Goal: Task Accomplishment & Management: Manage account settings

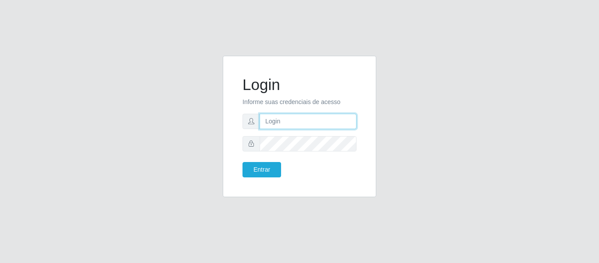
drag, startPoint x: 0, startPoint y: 0, endPoint x: 280, endPoint y: 117, distance: 303.4
click at [280, 117] on input "text" at bounding box center [308, 121] width 97 height 15
type input "[EMAIL_ADDRESS][DOMAIN_NAME]"
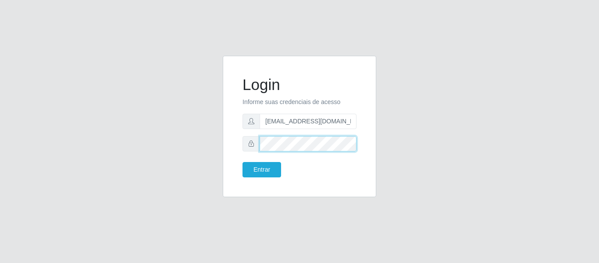
click at [242, 162] on button "Entrar" at bounding box center [261, 169] width 39 height 15
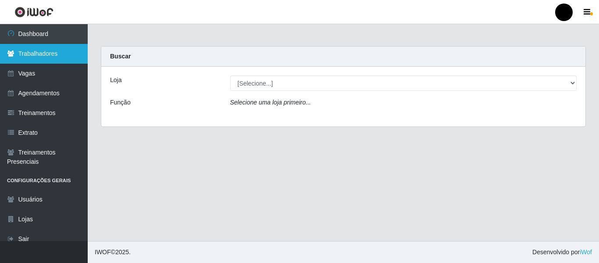
click at [68, 48] on link "Trabalhadores" at bounding box center [44, 54] width 88 height 20
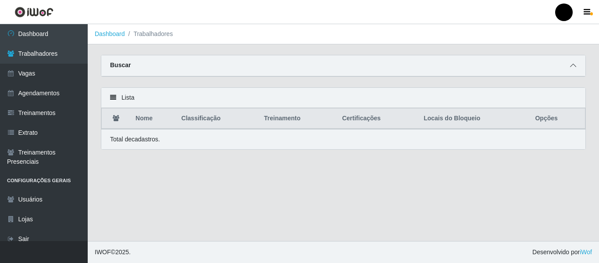
click at [573, 66] on icon at bounding box center [573, 65] width 6 height 6
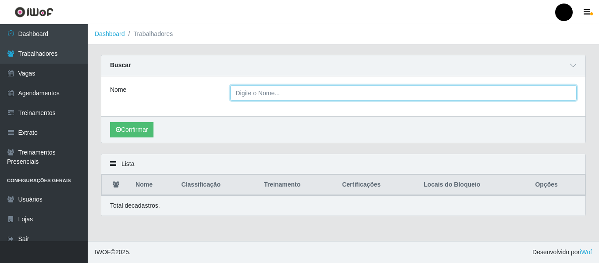
click at [471, 92] on input "Nome" at bounding box center [403, 92] width 347 height 15
type input "Helannia [PERSON_NAME]"
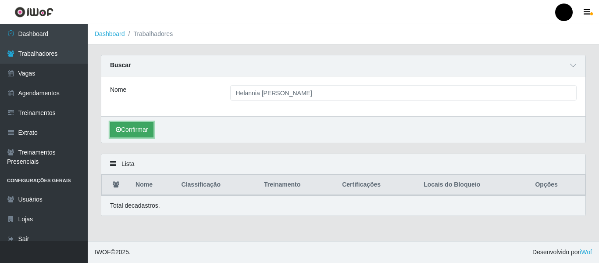
click at [147, 132] on button "Confirmar" at bounding box center [131, 129] width 43 height 15
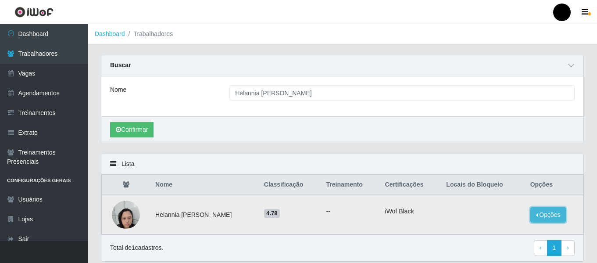
click at [540, 218] on button "Opções" at bounding box center [548, 214] width 36 height 15
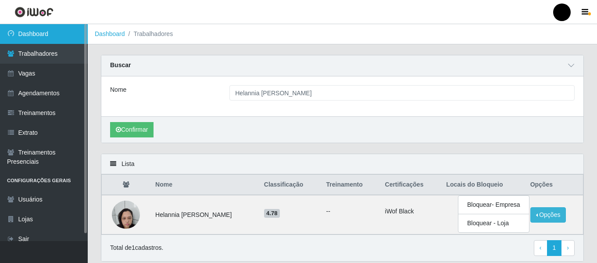
click at [49, 37] on link "Dashboard" at bounding box center [44, 34] width 88 height 20
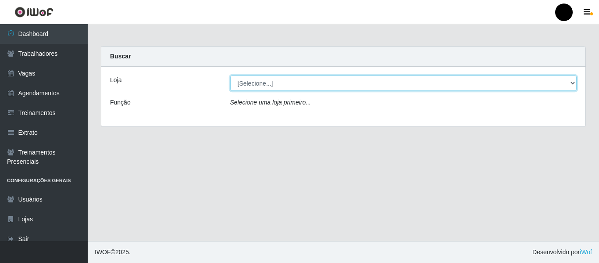
click at [572, 80] on select "[Selecione...] SuperFácil Atacado - Emaús SuperFácil Atacado - Rodoviária Super…" at bounding box center [403, 82] width 347 height 15
select select "408"
click at [230, 75] on select "[Selecione...] SuperFácil Atacado - Emaús SuperFácil Atacado - Rodoviária Super…" at bounding box center [403, 82] width 347 height 15
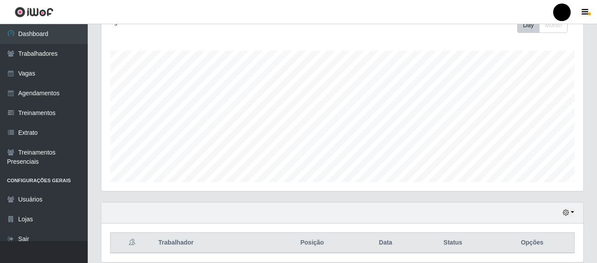
scroll to position [164, 0]
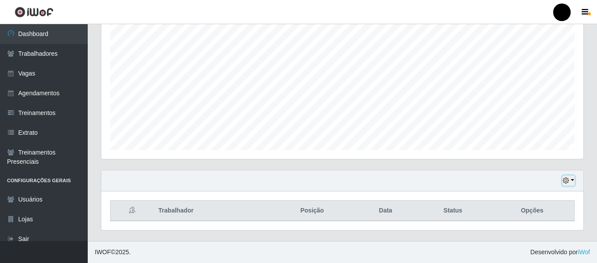
click at [568, 181] on icon "button" at bounding box center [565, 180] width 6 height 6
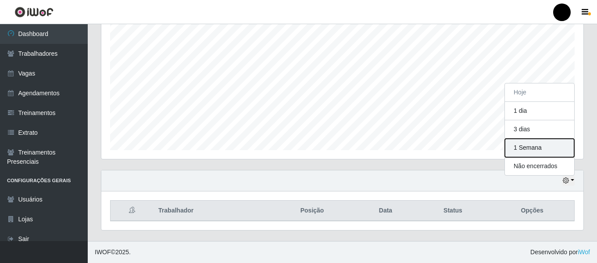
click at [538, 149] on button "1 Semana" at bounding box center [539, 148] width 69 height 18
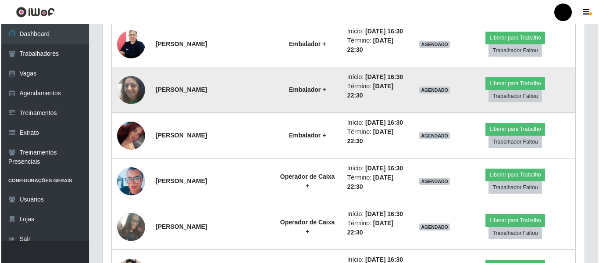
scroll to position [2005, 0]
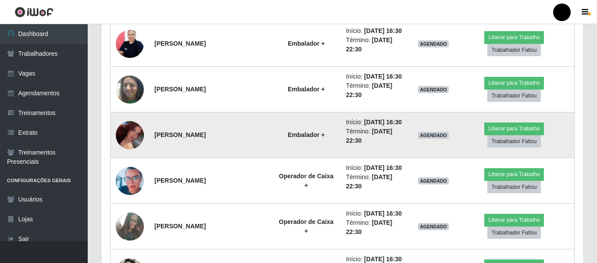
click at [133, 136] on img at bounding box center [130, 134] width 28 height 49
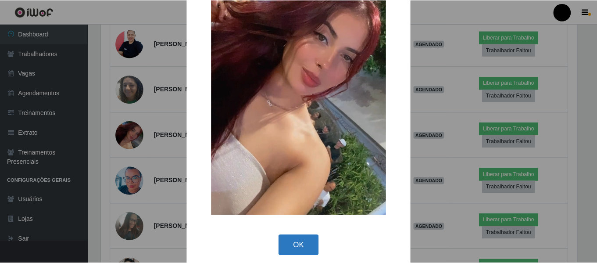
scroll to position [117, 0]
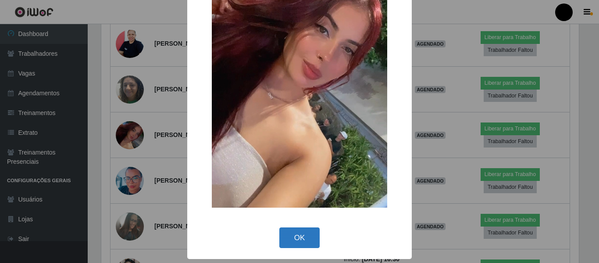
click at [306, 232] on button "OK" at bounding box center [299, 237] width 41 height 21
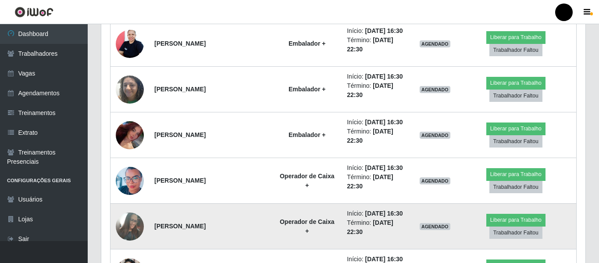
scroll to position [182, 482]
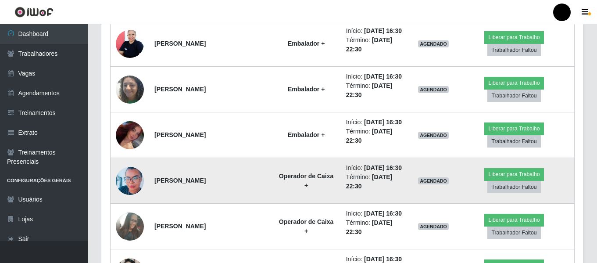
click at [125, 183] on img at bounding box center [130, 181] width 28 height 36
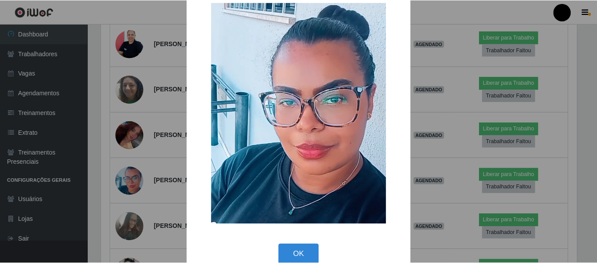
scroll to position [36, 0]
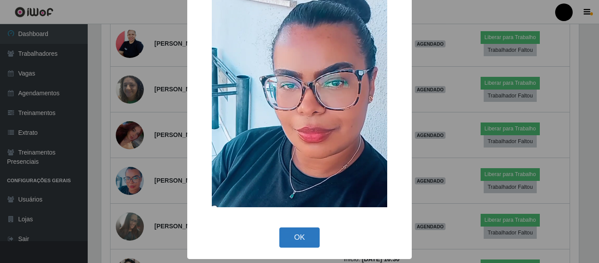
click at [292, 234] on button "OK" at bounding box center [299, 237] width 41 height 21
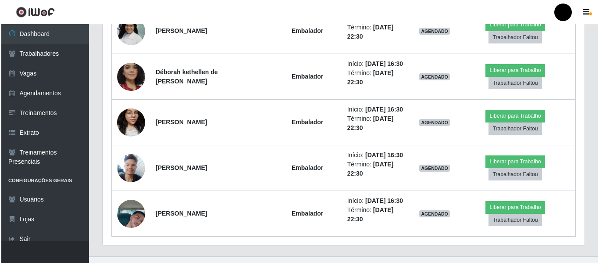
scroll to position [3583, 0]
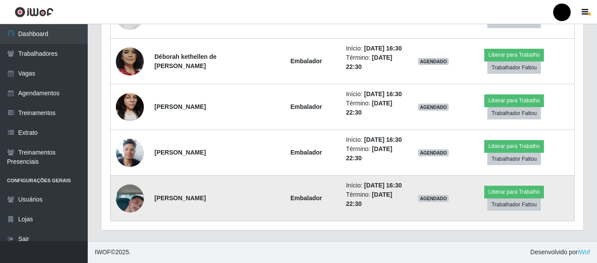
click at [136, 202] on img at bounding box center [130, 198] width 28 height 50
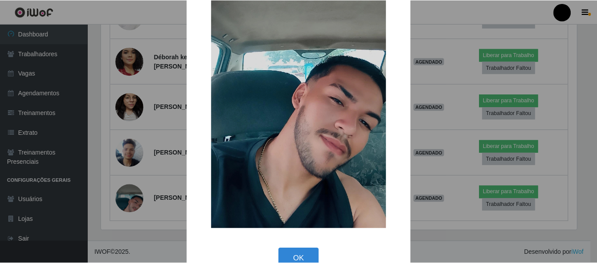
scroll to position [126, 0]
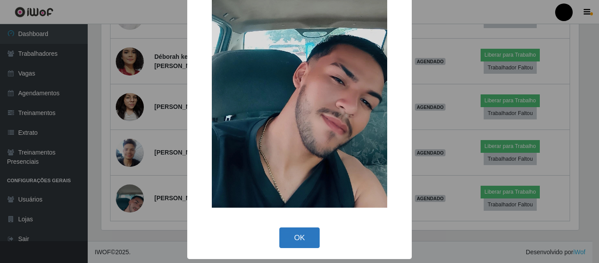
click at [307, 238] on button "OK" at bounding box center [299, 237] width 41 height 21
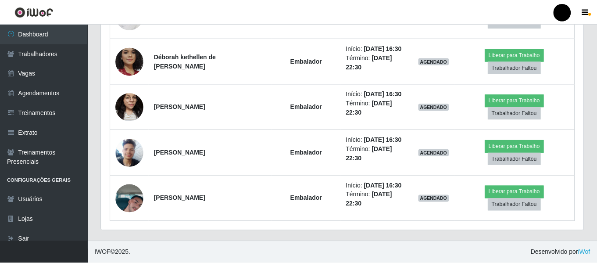
scroll to position [0, 0]
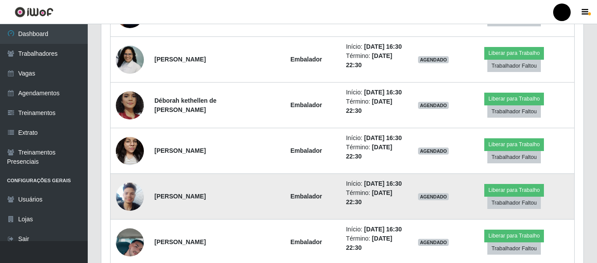
click at [128, 195] on img at bounding box center [130, 196] width 28 height 37
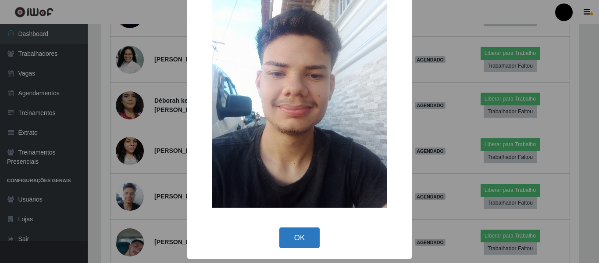
click at [295, 238] on button "OK" at bounding box center [299, 237] width 41 height 21
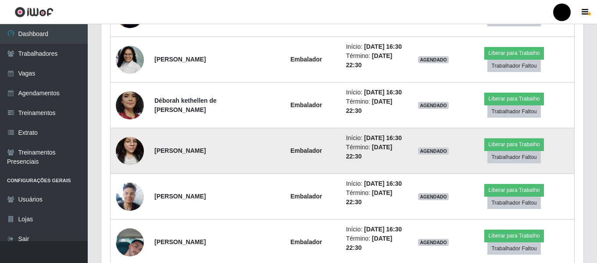
click at [139, 160] on img at bounding box center [130, 150] width 28 height 37
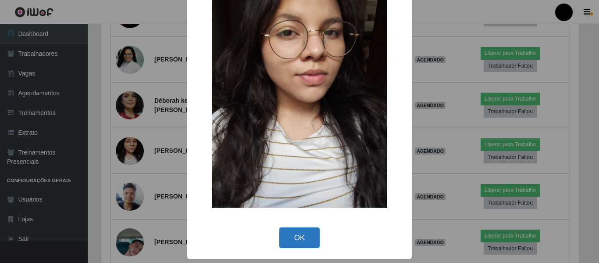
click at [290, 233] on button "OK" at bounding box center [299, 237] width 41 height 21
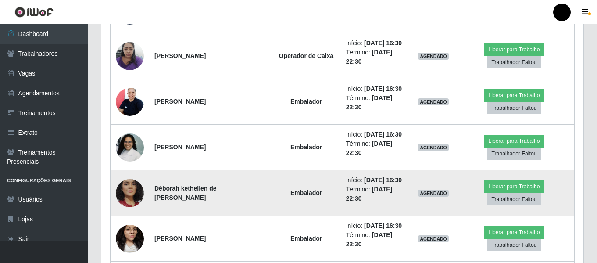
click at [137, 204] on img at bounding box center [130, 193] width 28 height 58
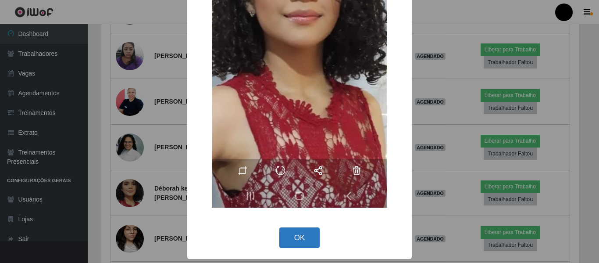
click at [293, 240] on button "OK" at bounding box center [299, 237] width 41 height 21
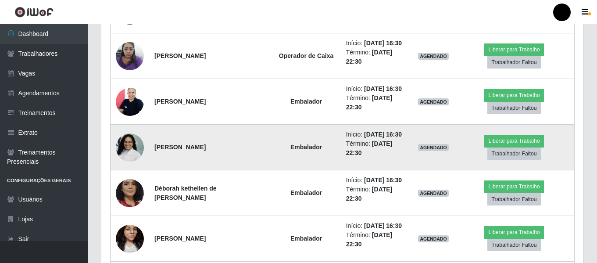
click at [315, 148] on strong "Embalador" at bounding box center [306, 146] width 32 height 7
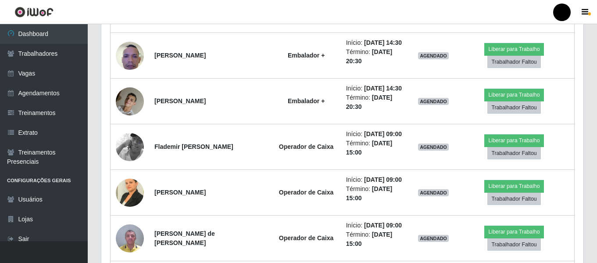
scroll to position [2838, 0]
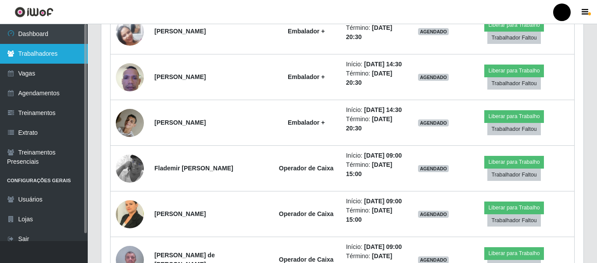
click at [28, 52] on link "Trabalhadores" at bounding box center [44, 54] width 88 height 20
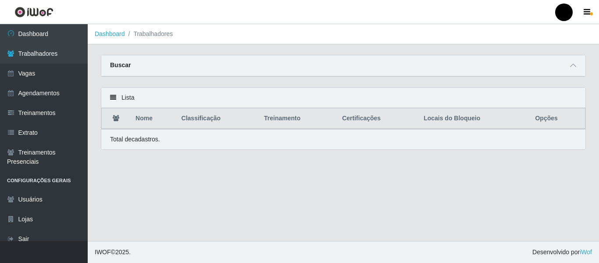
drag, startPoint x: 133, startPoint y: 65, endPoint x: 163, endPoint y: 66, distance: 29.8
click at [132, 65] on div "Buscar" at bounding box center [343, 65] width 484 height 21
click at [571, 68] on icon at bounding box center [573, 65] width 6 height 6
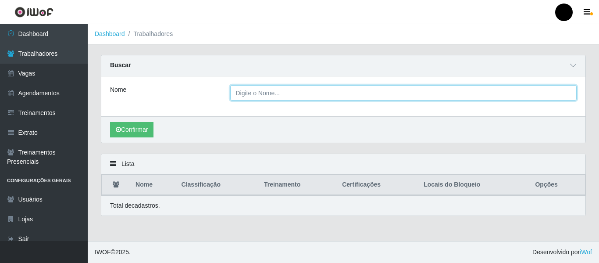
click at [297, 92] on input "Nome" at bounding box center [403, 92] width 347 height 15
type input "[PERSON_NAME]"
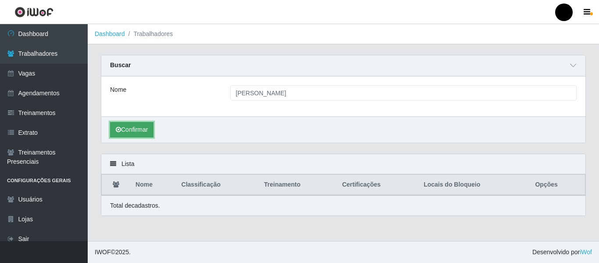
click at [135, 132] on button "Confirmar" at bounding box center [131, 129] width 43 height 15
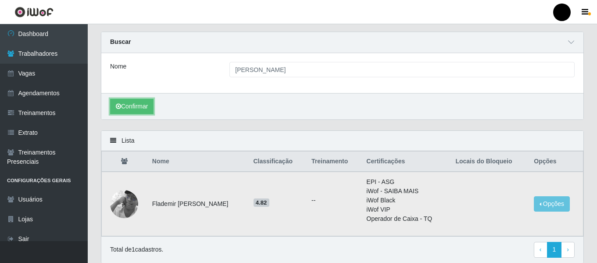
scroll to position [44, 0]
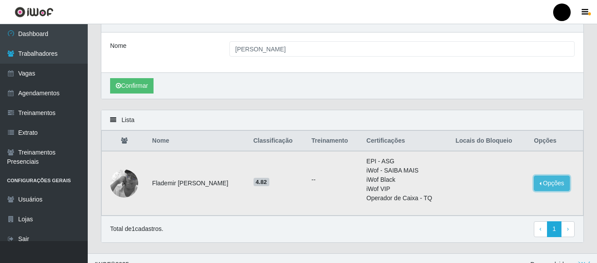
click at [544, 182] on button "Opções" at bounding box center [552, 182] width 36 height 15
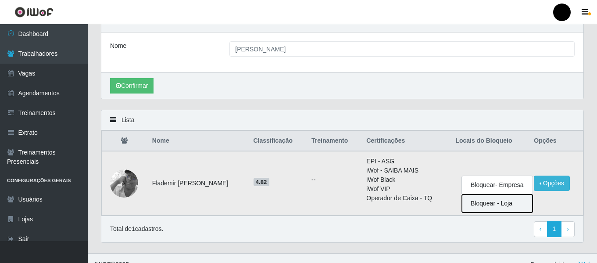
click at [504, 205] on button "Bloquear - Loja" at bounding box center [497, 203] width 71 height 18
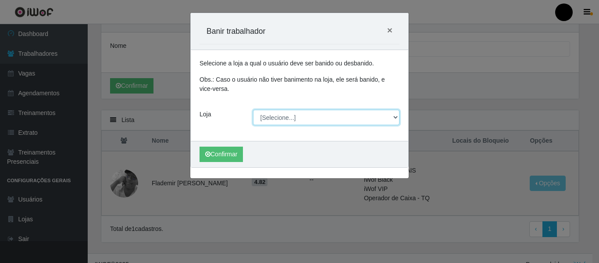
click at [395, 116] on select "[Selecione...] SuperFácil Atacado - Emaús SuperFácil Atacado - Rodoviária Super…" at bounding box center [326, 117] width 147 height 15
select select "408"
click at [253, 110] on select "[Selecione...] SuperFácil Atacado - Emaús SuperFácil Atacado - Rodoviária Super…" at bounding box center [326, 117] width 147 height 15
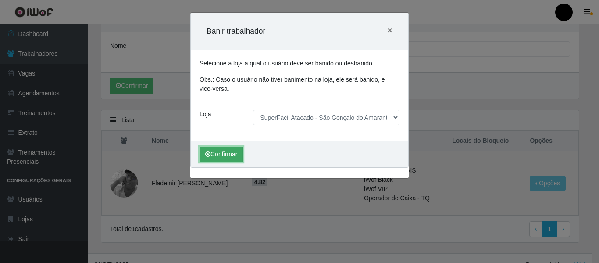
click at [231, 155] on button "Confirmar" at bounding box center [220, 153] width 43 height 15
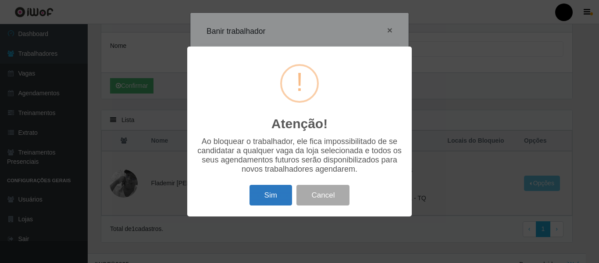
click at [257, 193] on button "Sim" at bounding box center [270, 195] width 43 height 21
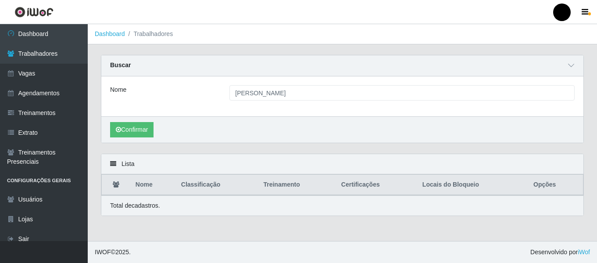
scroll to position [0, 0]
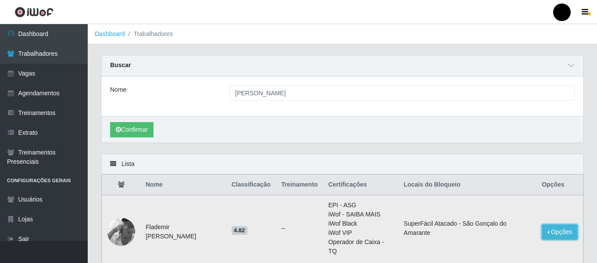
click at [557, 231] on button "Opções" at bounding box center [559, 231] width 36 height 15
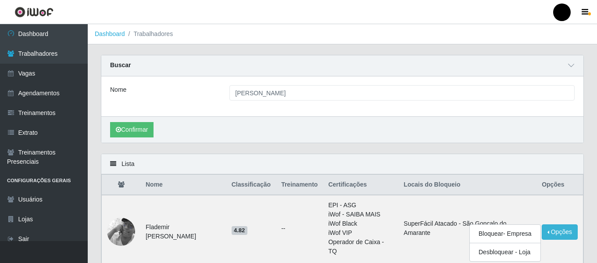
click at [513, 138] on div "Confirmar" at bounding box center [342, 129] width 482 height 26
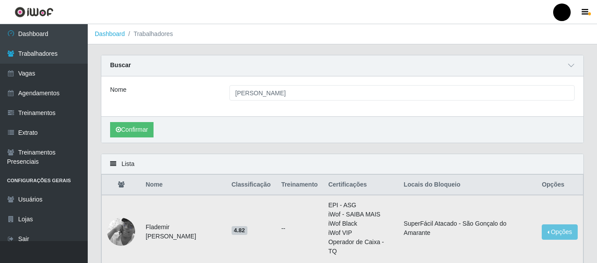
scroll to position [66, 0]
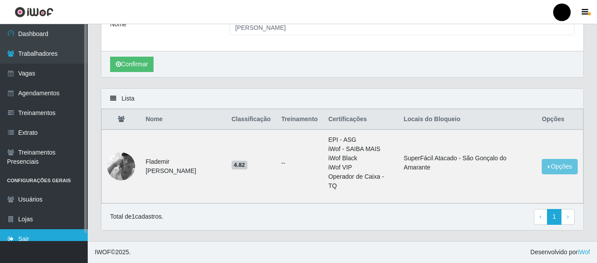
click at [54, 235] on link "Sair" at bounding box center [44, 239] width 88 height 20
